Goal: Answer question/provide support: Answer question/provide support

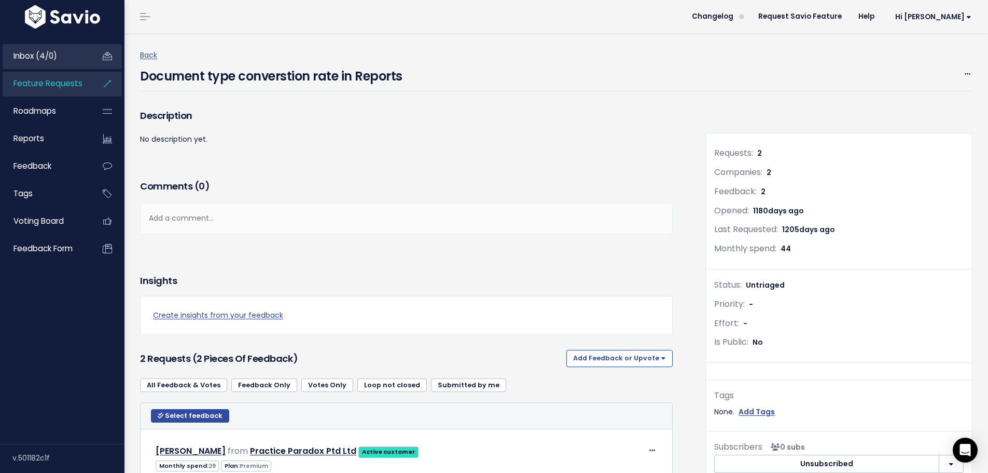
scroll to position [253, 0]
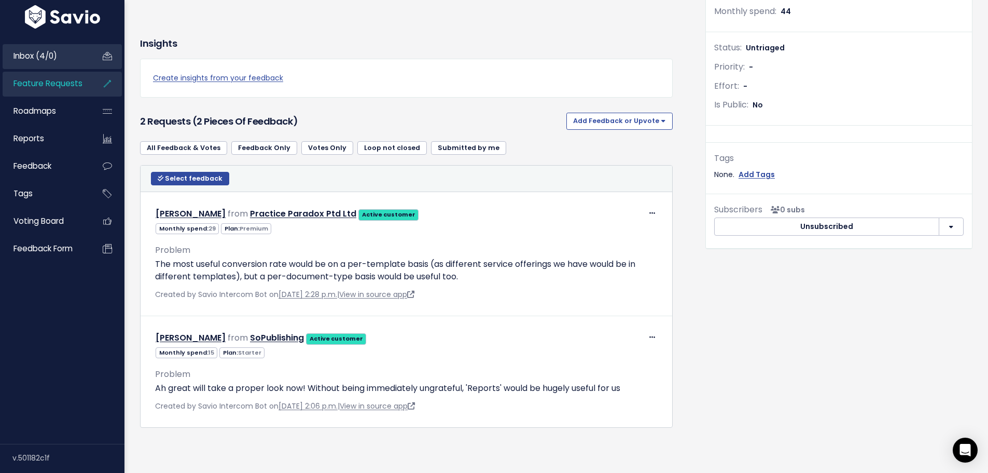
click at [60, 51] on link "Inbox (4/0)" at bounding box center [45, 56] width 84 height 24
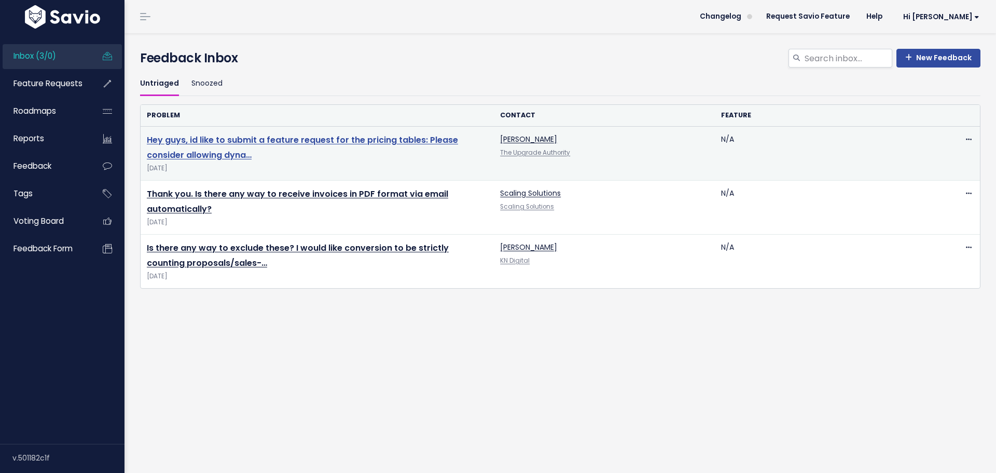
click at [232, 150] on link "Hey guys, id like to submit a feature request for the pricing tables: Please co…" at bounding box center [302, 147] width 311 height 27
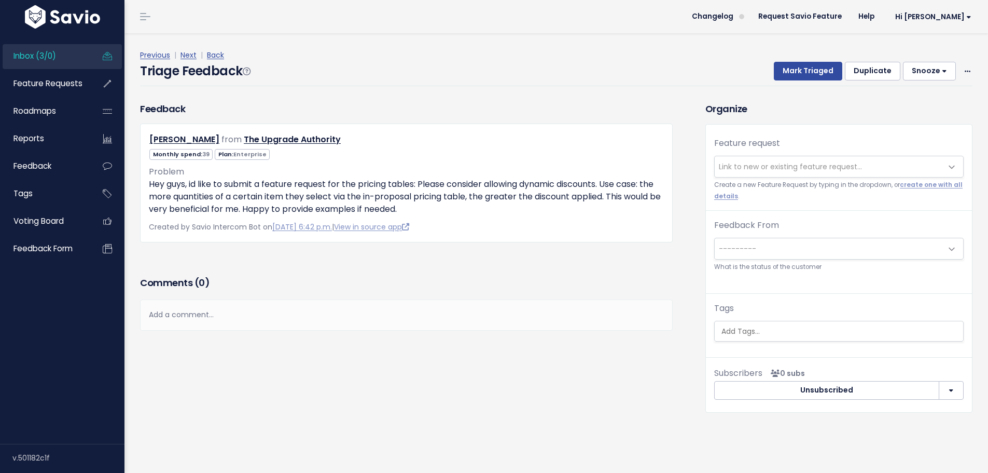
click at [764, 163] on span "Link to new or existing feature request..." at bounding box center [790, 166] width 143 height 10
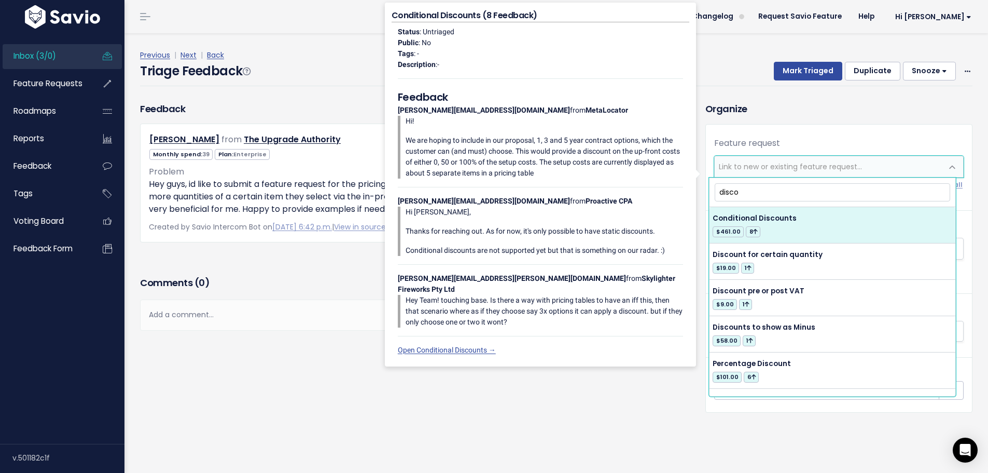
type input "disco"
select select "49157"
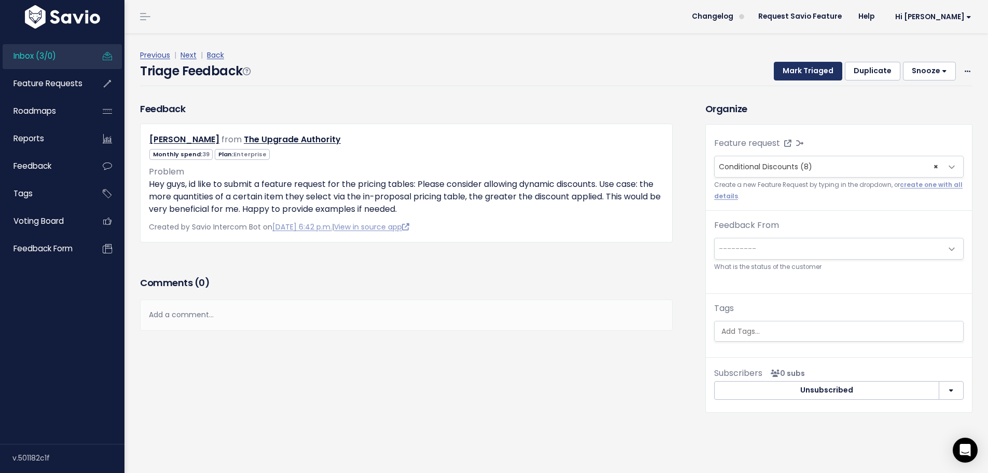
click at [794, 76] on button "Mark Triaged" at bounding box center [808, 71] width 68 height 19
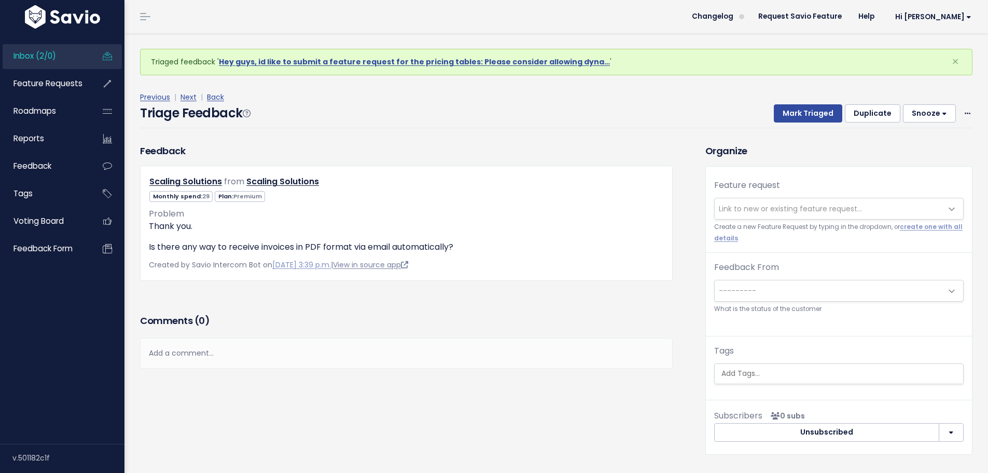
click at [379, 263] on link "View in source app" at bounding box center [370, 264] width 75 height 10
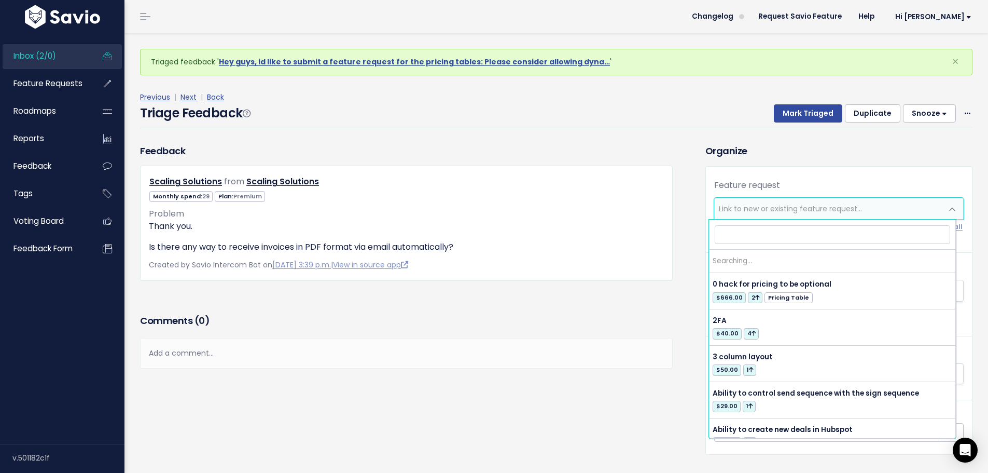
click at [759, 210] on span "Link to new or existing feature request..." at bounding box center [790, 208] width 143 height 10
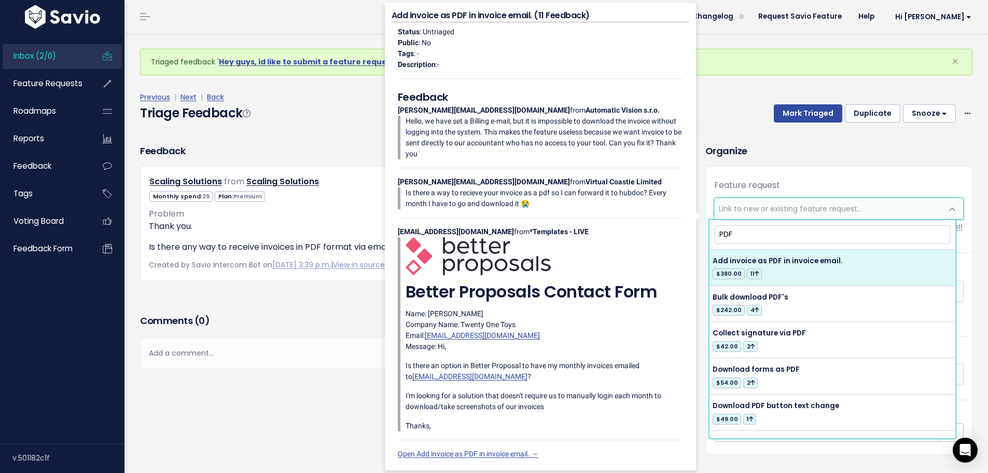
type input "PDF"
select select "17308"
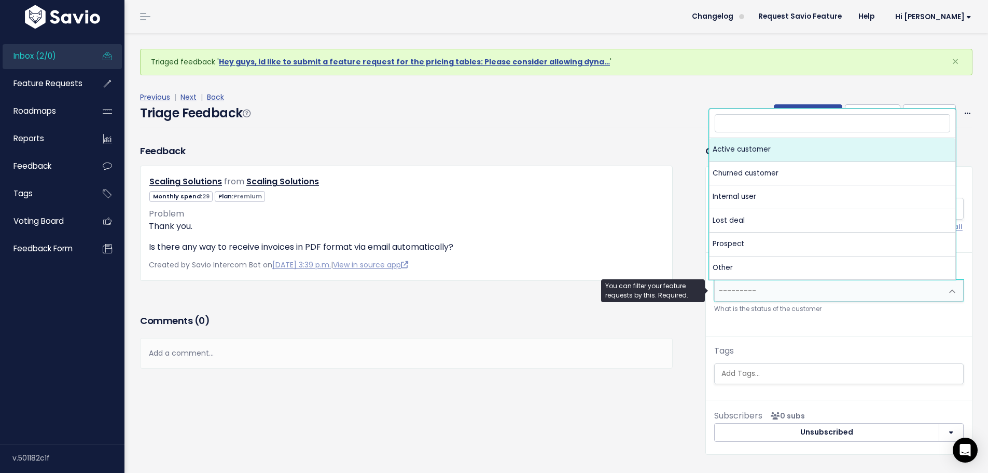
click at [760, 286] on span "---------" at bounding box center [829, 290] width 228 height 21
select select "ACTIVE"
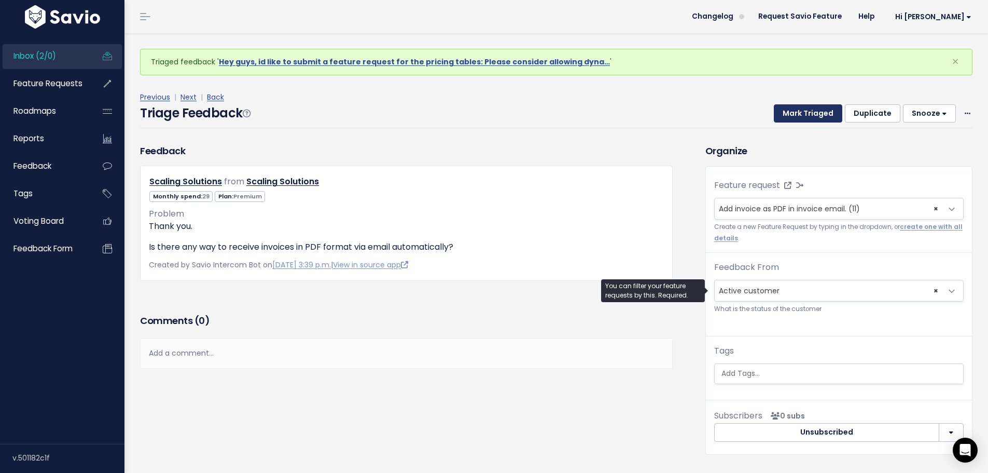
click at [797, 109] on button "Mark Triaged" at bounding box center [808, 113] width 68 height 19
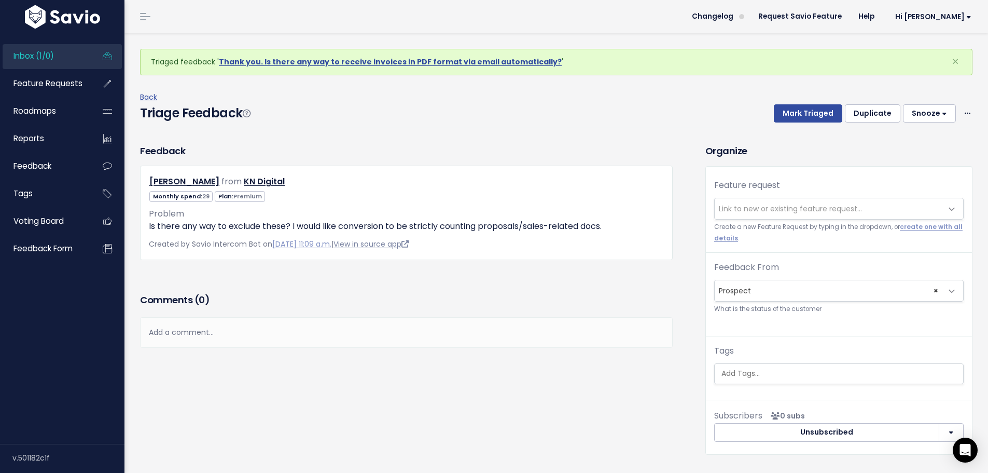
click at [409, 243] on link "View in source app" at bounding box center [371, 244] width 75 height 10
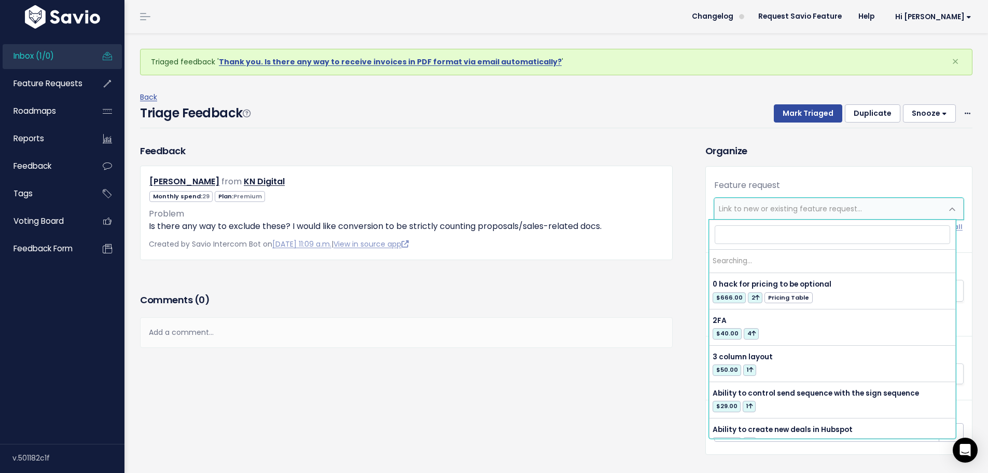
click at [764, 204] on span "Link to new or existing feature request..." at bounding box center [790, 208] width 143 height 10
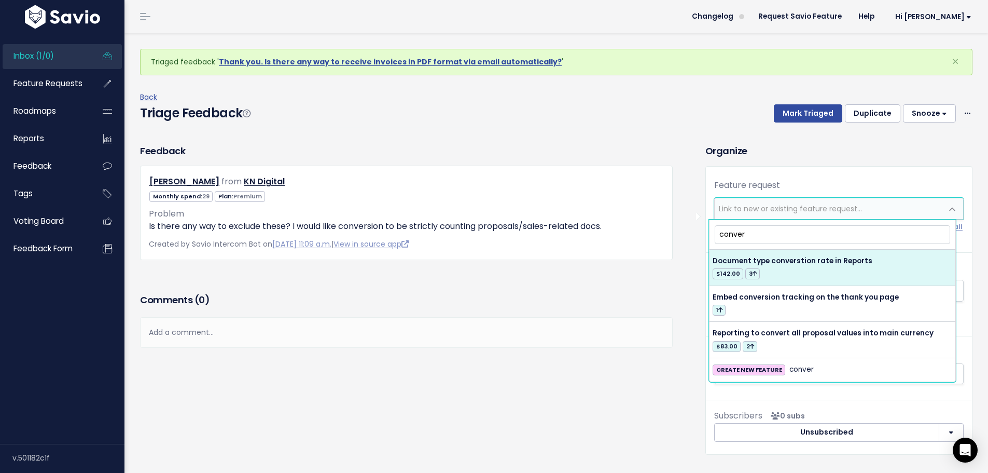
type input "conver"
select select "17006"
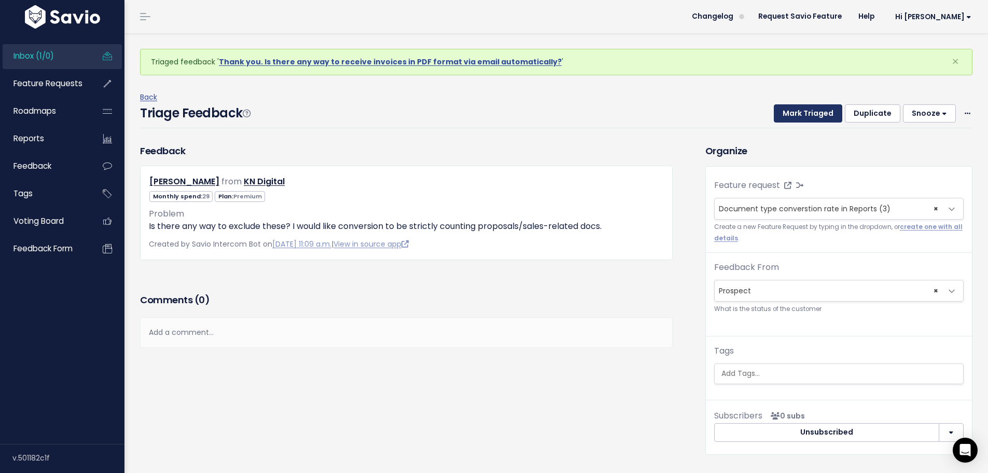
click at [795, 116] on button "Mark Triaged" at bounding box center [808, 113] width 68 height 19
